Goal: Task Accomplishment & Management: Manage account settings

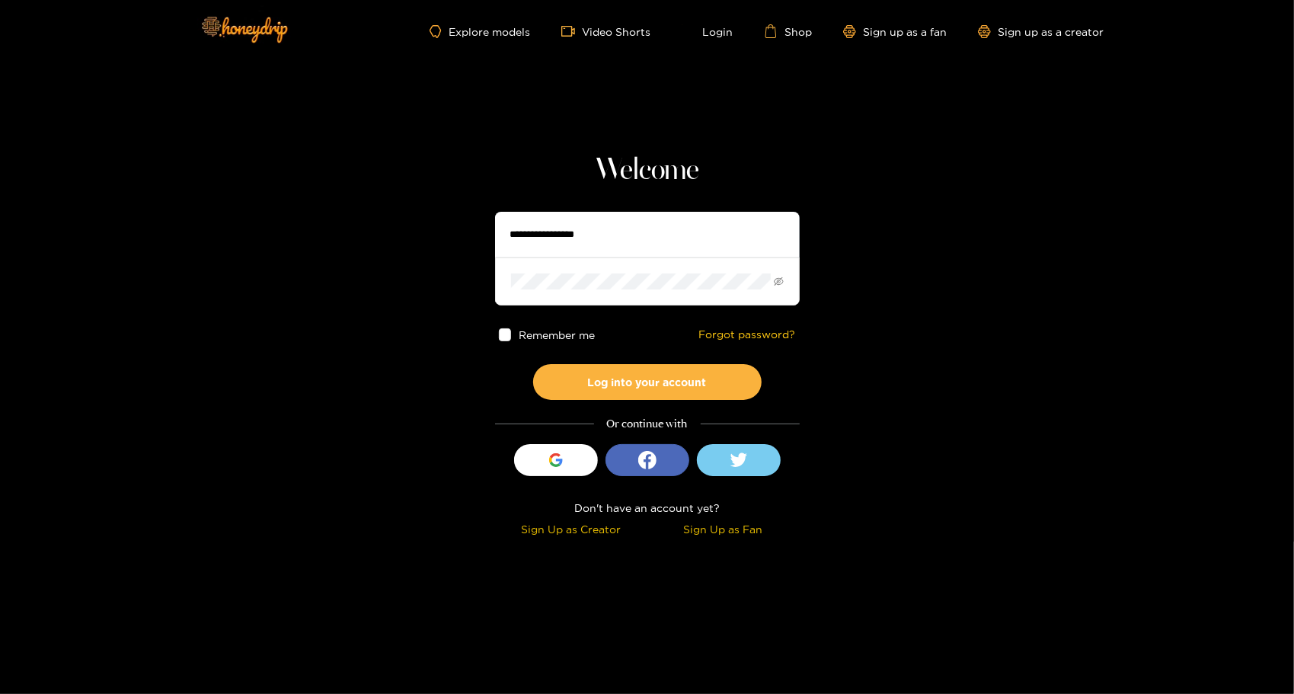
click at [640, 229] on input "text" at bounding box center [647, 235] width 305 height 46
type input "**********"
click at [719, 35] on link "Login" at bounding box center [708, 31] width 52 height 14
click at [719, 30] on link "Login" at bounding box center [708, 31] width 52 height 14
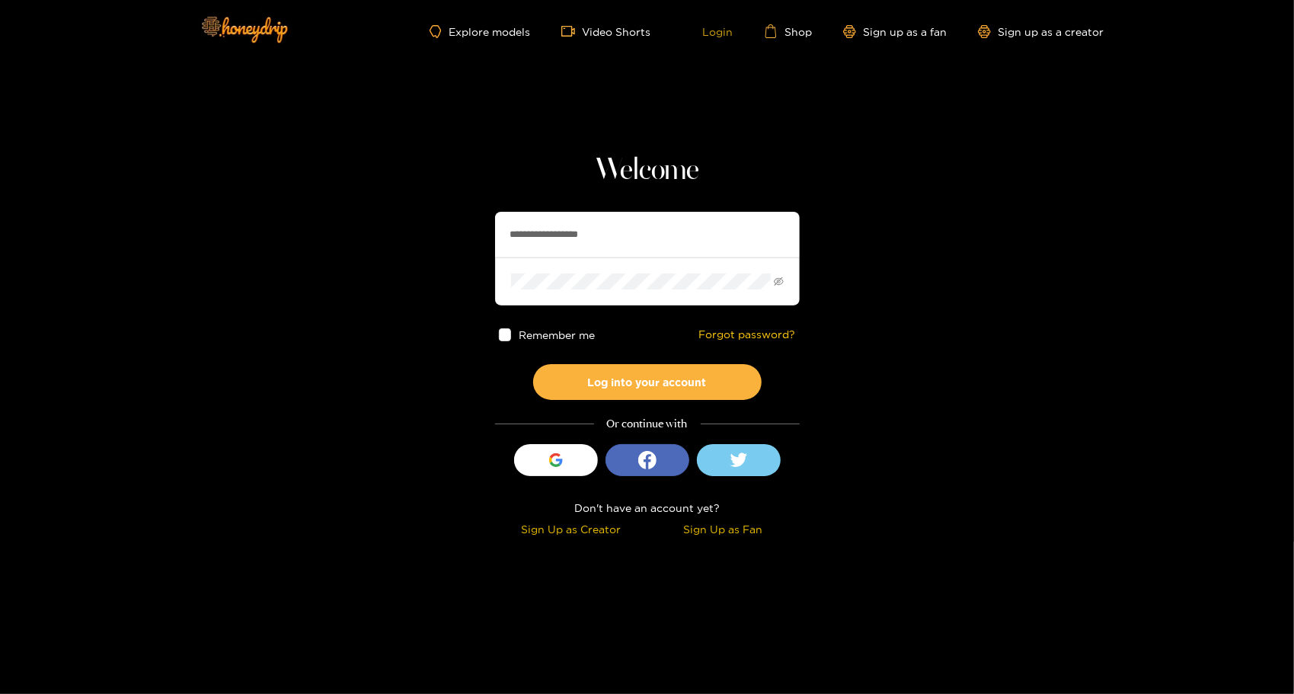
click at [724, 27] on link "Login" at bounding box center [708, 31] width 52 height 14
click at [724, 28] on link "Login" at bounding box center [708, 31] width 52 height 14
click at [780, 283] on icon "eye-invisible" at bounding box center [779, 282] width 10 height 10
click at [660, 385] on button "Log into your account" at bounding box center [647, 382] width 229 height 36
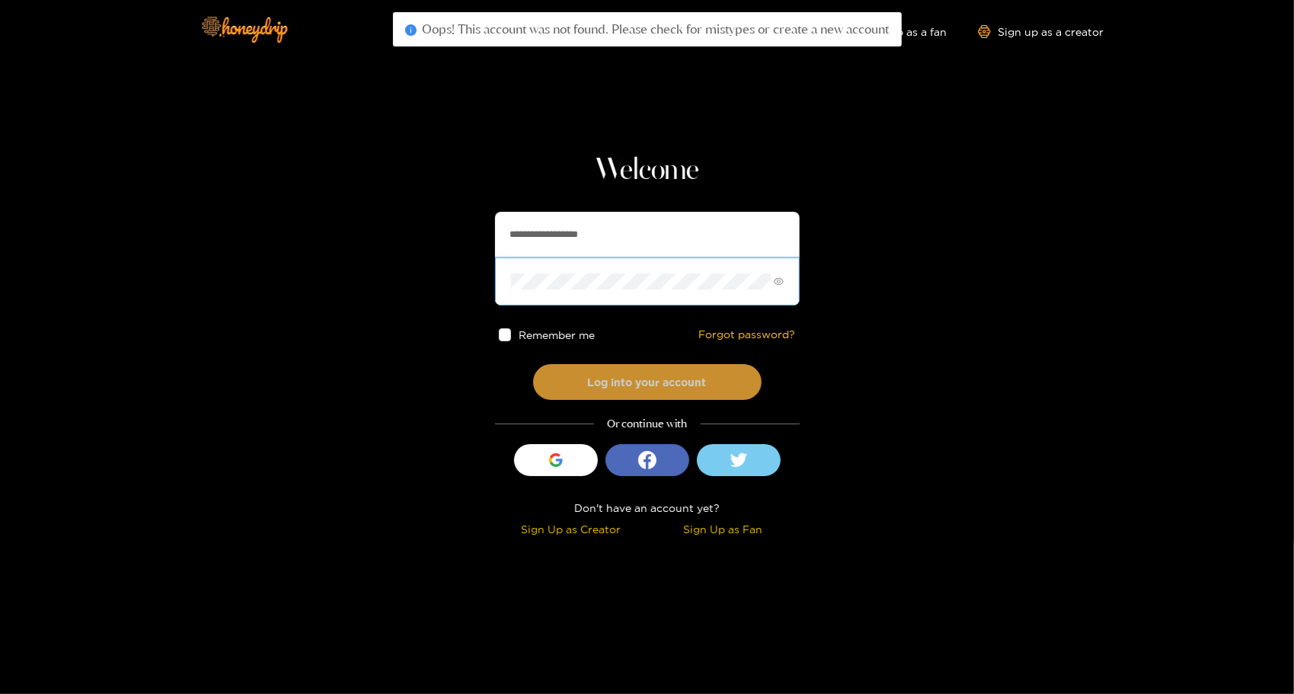
click at [652, 369] on button "Log into your account" at bounding box center [647, 382] width 229 height 36
click at [645, 382] on button "Log into your account" at bounding box center [647, 382] width 229 height 36
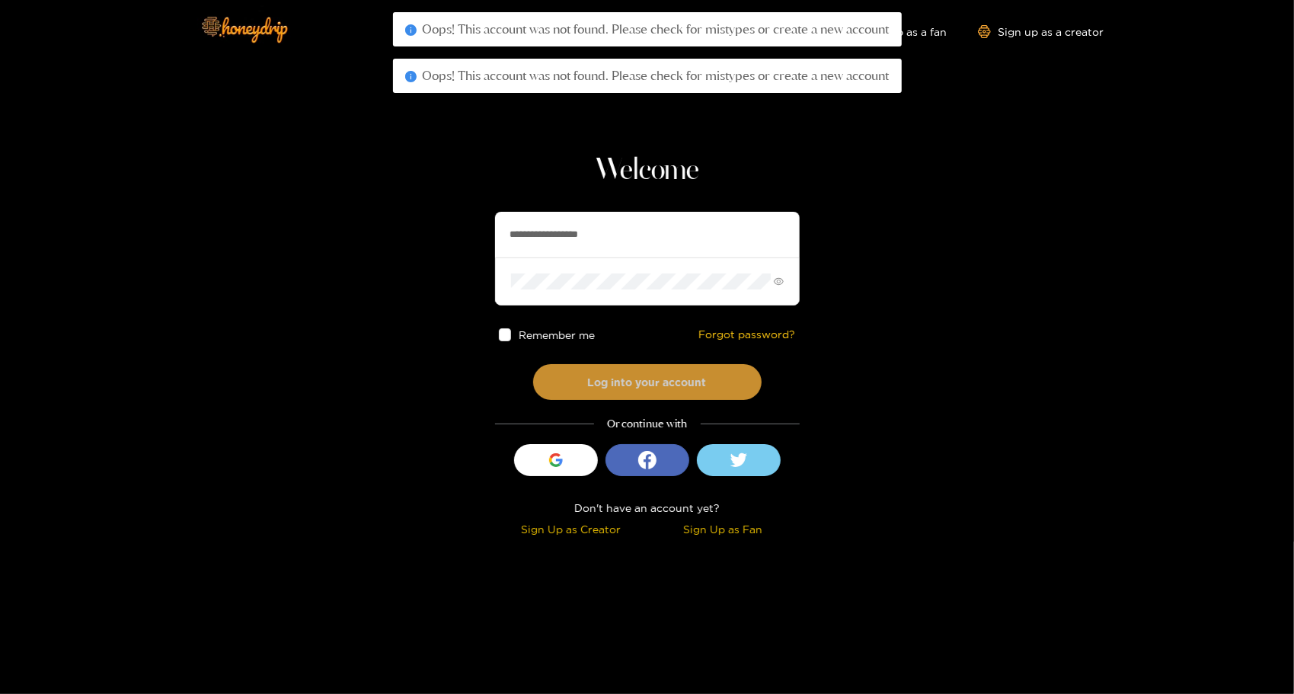
click at [645, 382] on button "Log into your account" at bounding box center [647, 382] width 229 height 36
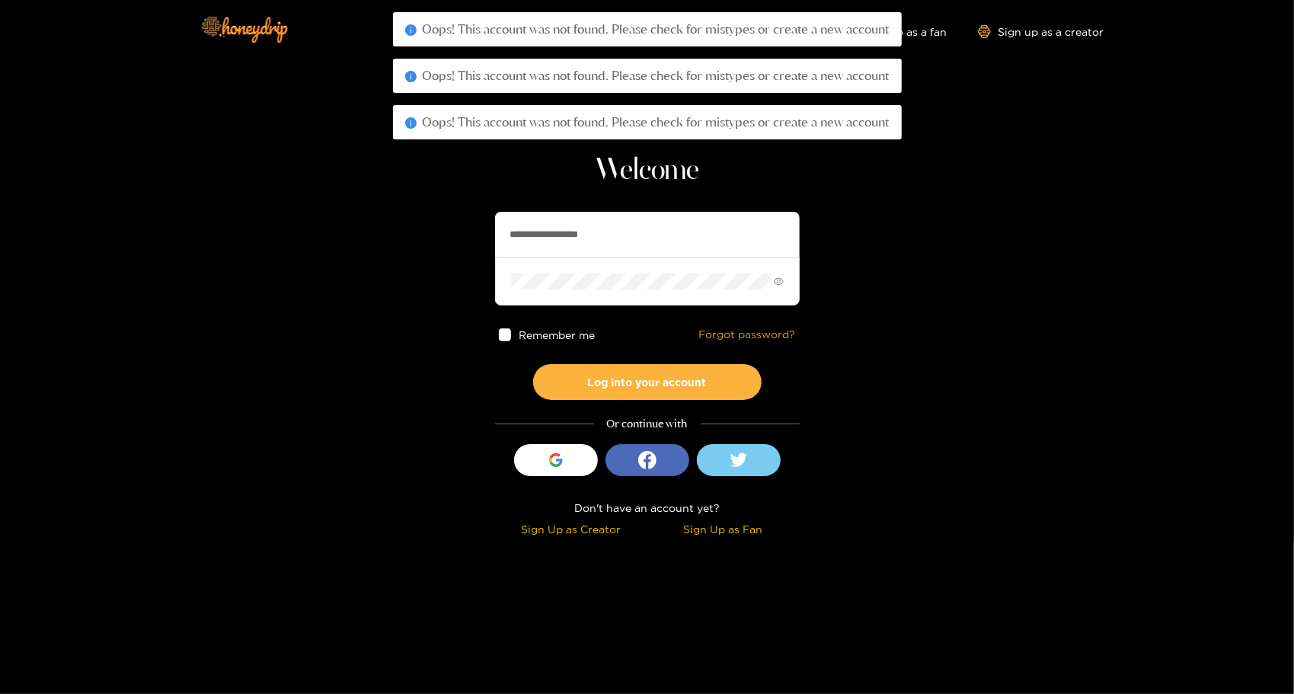
click at [760, 332] on link "Forgot password?" at bounding box center [747, 334] width 97 height 13
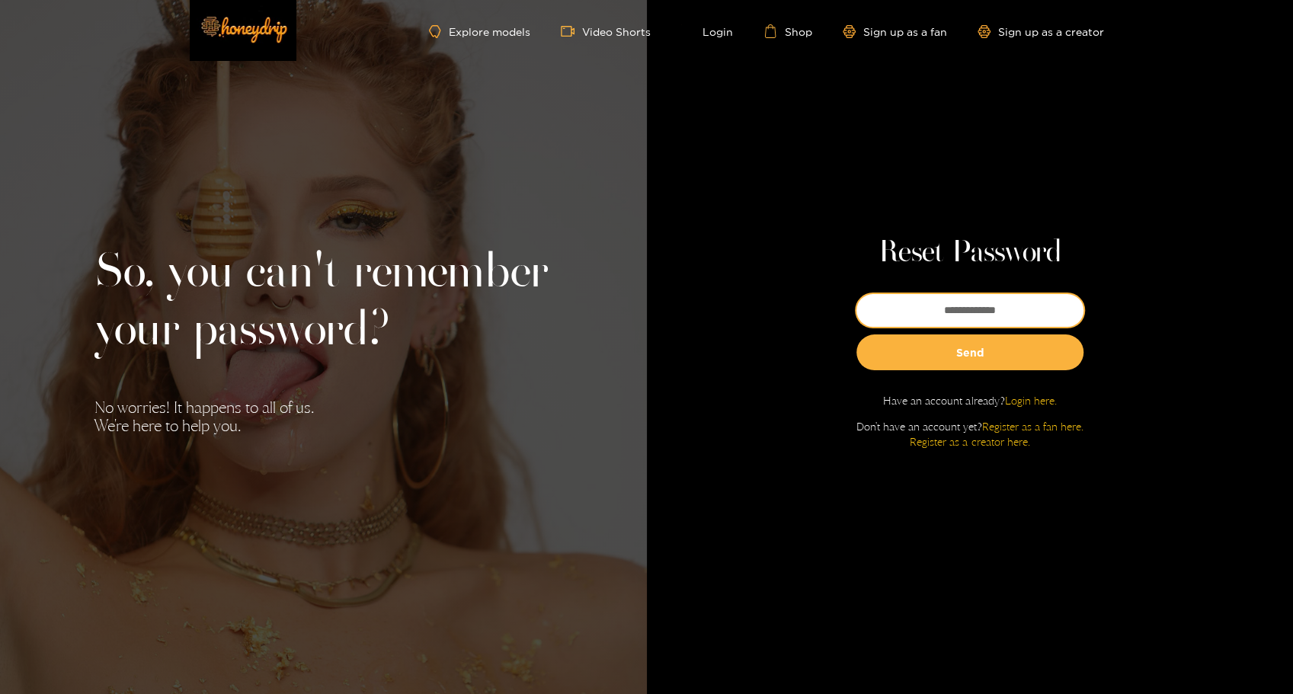
click at [998, 305] on input "email" at bounding box center [969, 310] width 227 height 33
type input "**********"
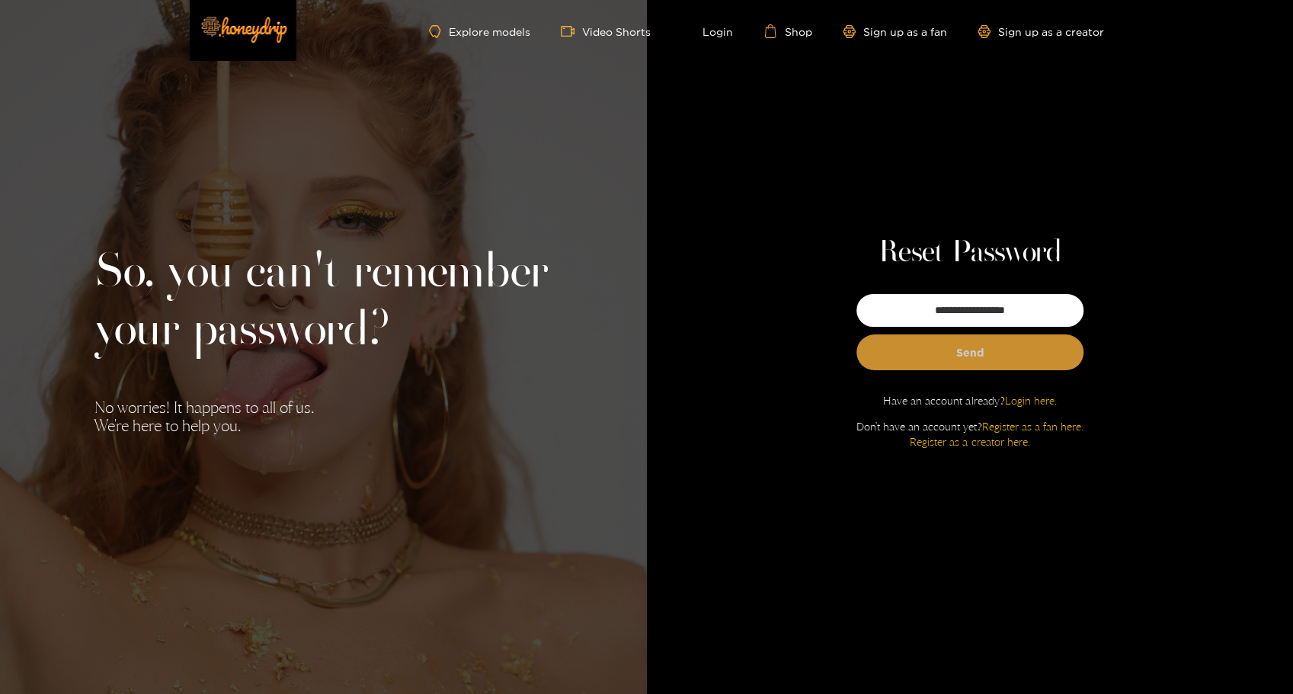
click at [978, 350] on button "Send" at bounding box center [969, 352] width 227 height 36
click at [528, 468] on div "So, you can't remember your password? No worries! It happens to all of us. We'r…" at bounding box center [323, 347] width 647 height 694
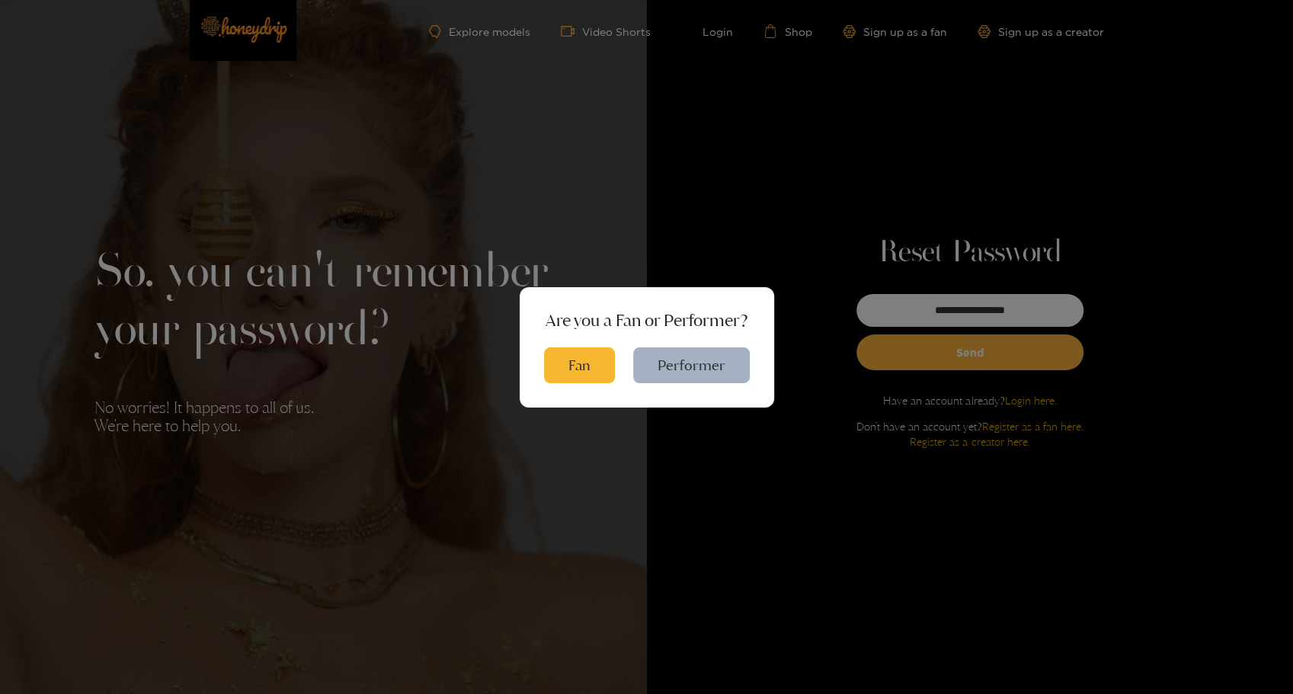
click at [733, 472] on div "Are you a Fan or Performer? Fan Performer" at bounding box center [646, 347] width 1293 height 694
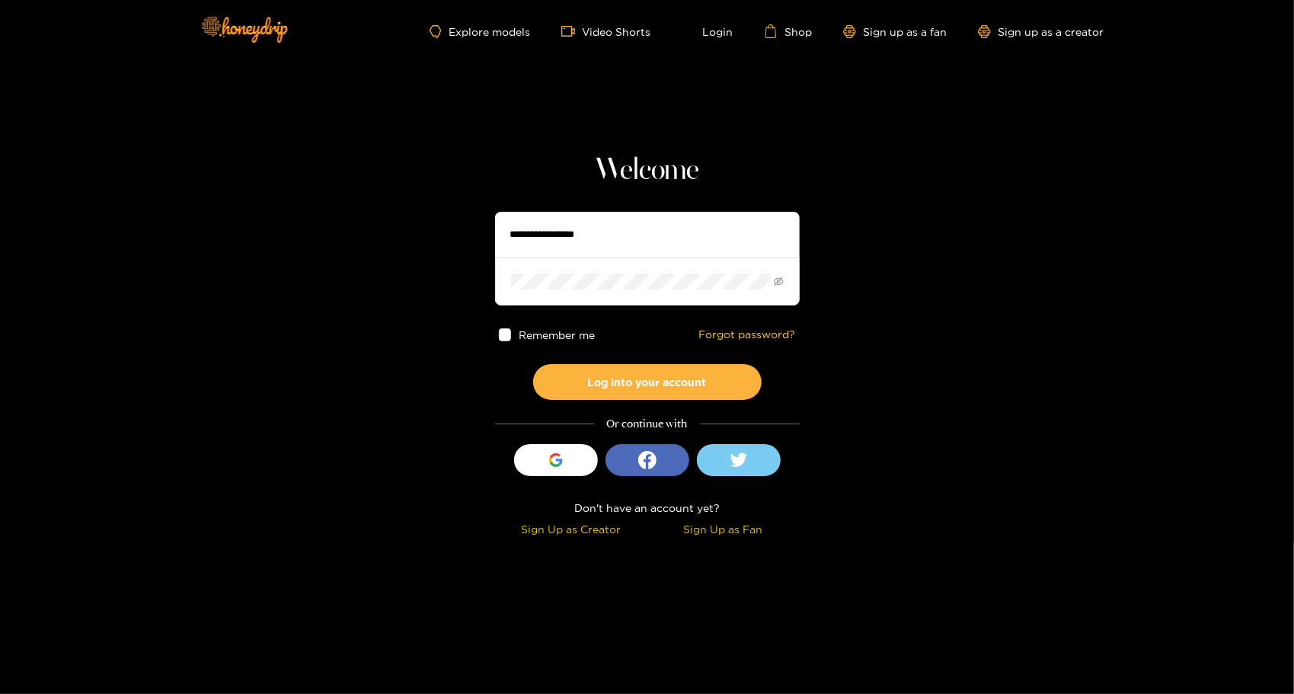
click at [698, 230] on input "text" at bounding box center [647, 235] width 305 height 46
type input "**********"
click at [751, 329] on link "Forgot password?" at bounding box center [747, 334] width 97 height 13
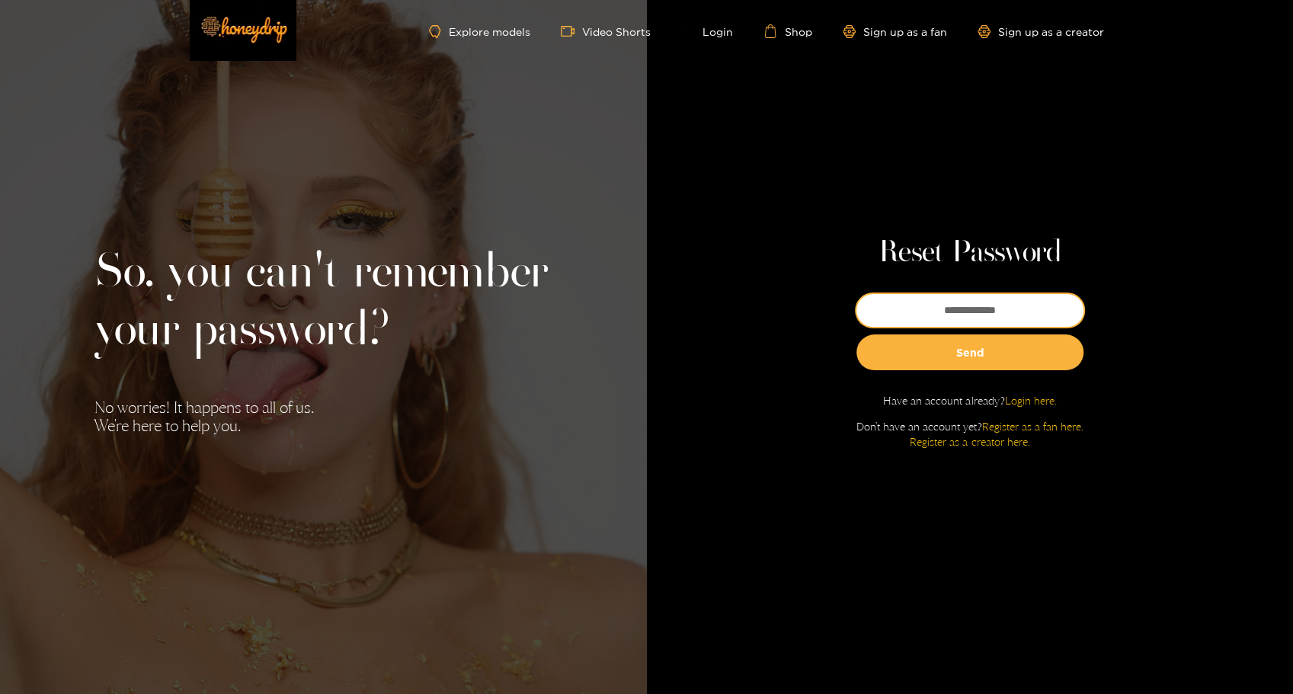
drag, startPoint x: 990, startPoint y: 309, endPoint x: 990, endPoint y: 318, distance: 9.9
click at [993, 318] on input "email" at bounding box center [969, 310] width 227 height 33
type input "**********"
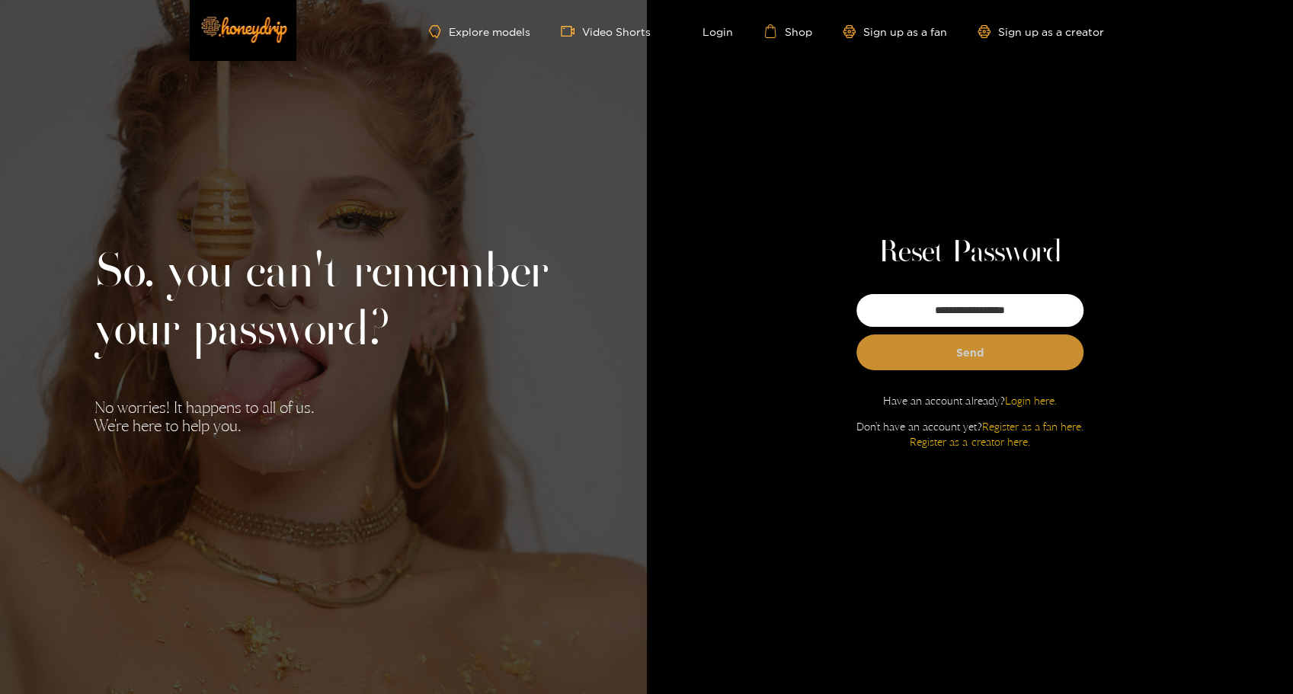
click at [981, 352] on button "Send" at bounding box center [969, 352] width 227 height 36
click at [802, 33] on link "Shop" at bounding box center [787, 31] width 49 height 14
